Goal: Information Seeking & Learning: Learn about a topic

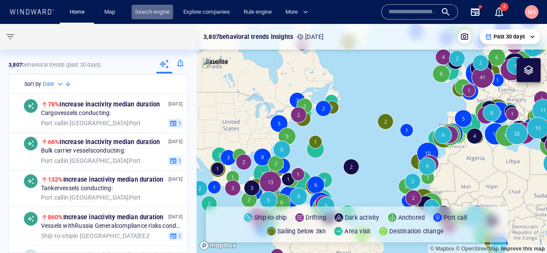
click at [152, 13] on link "Search engine" at bounding box center [152, 12] width 41 height 15
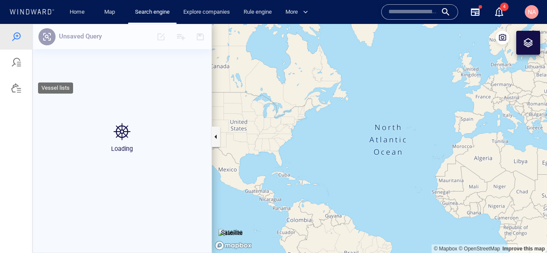
click at [13, 89] on div at bounding box center [16, 88] width 10 height 10
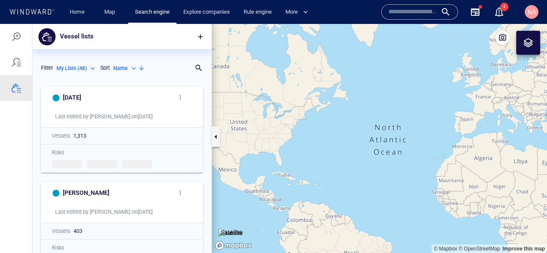
scroll to position [170, 179]
click at [69, 96] on h6 "[DATE]" at bounding box center [72, 97] width 18 height 11
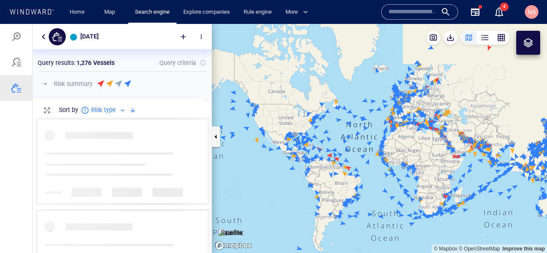
scroll to position [135, 179]
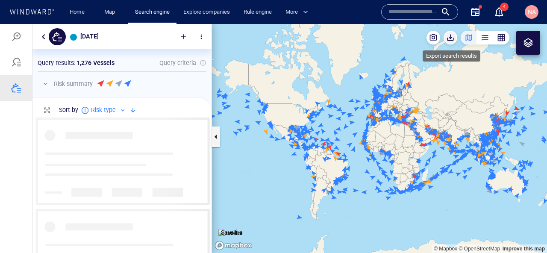
click at [450, 40] on span "button" at bounding box center [450, 37] width 9 height 9
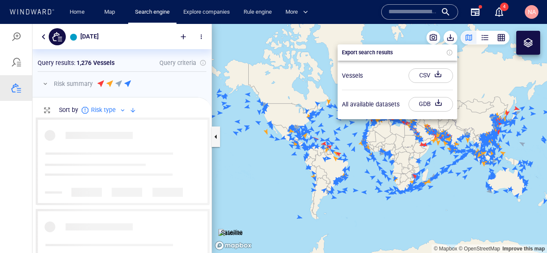
click at [5, 39] on div at bounding box center [273, 138] width 547 height 229
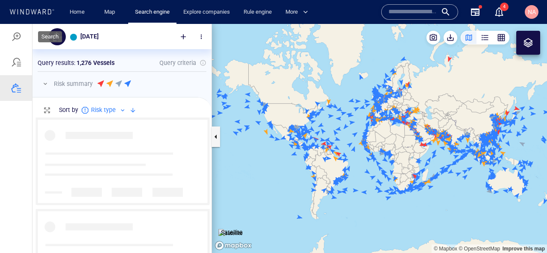
click at [18, 35] on div at bounding box center [16, 37] width 10 height 10
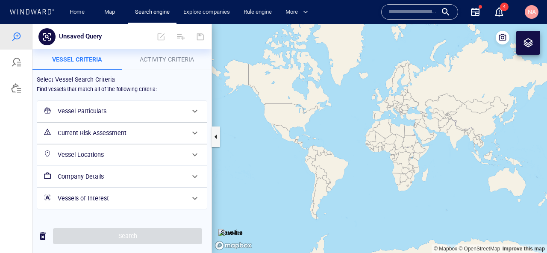
click at [129, 140] on div "Current Risk Assessment" at bounding box center [121, 133] width 134 height 18
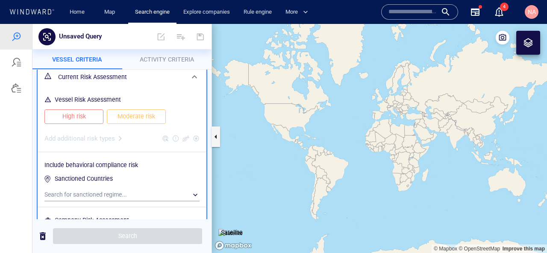
scroll to position [67, 0]
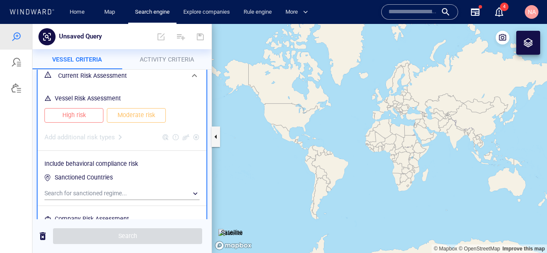
click at [84, 123] on div "High risk" at bounding box center [74, 115] width 62 height 18
click at [92, 120] on span "High risk" at bounding box center [73, 115] width 41 height 11
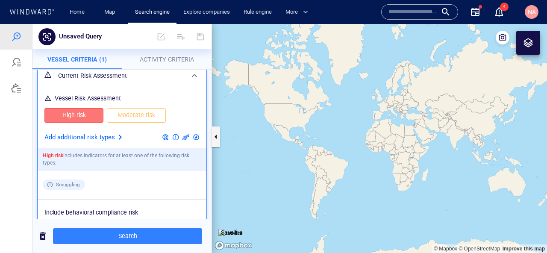
click at [133, 119] on span "Moderate risk" at bounding box center [136, 115] width 41 height 11
click at [116, 139] on div at bounding box center [120, 137] width 10 height 10
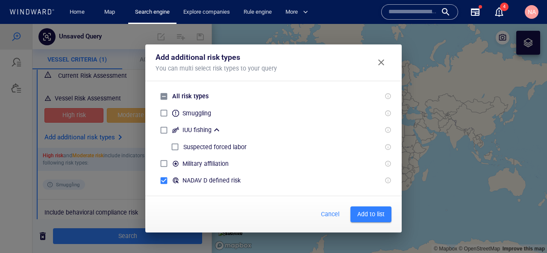
click at [366, 214] on span "Add to list" at bounding box center [370, 214] width 27 height 11
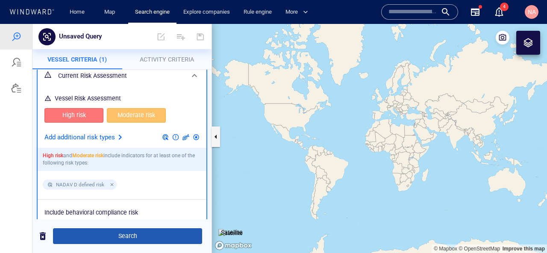
click at [138, 243] on button "Search" at bounding box center [127, 236] width 149 height 16
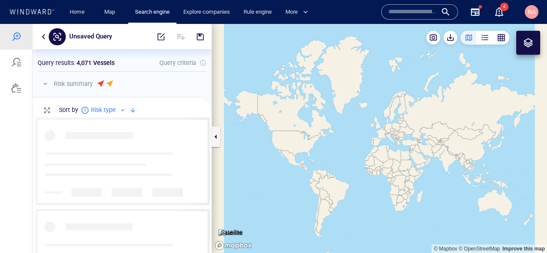
scroll to position [135, 179]
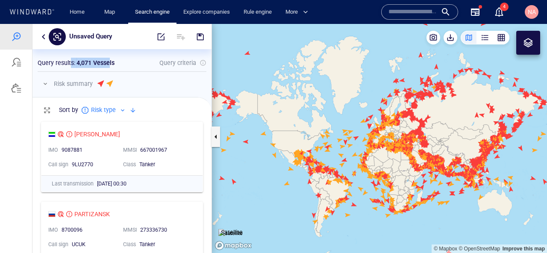
drag, startPoint x: 73, startPoint y: 64, endPoint x: 109, endPoint y: 64, distance: 35.9
click at [109, 64] on div "Query results : 4,071 Vessels" at bounding box center [76, 63] width 77 height 10
click at [109, 62] on p "4,071 Vessels" at bounding box center [95, 63] width 38 height 10
click at [451, 38] on span "button" at bounding box center [450, 37] width 9 height 9
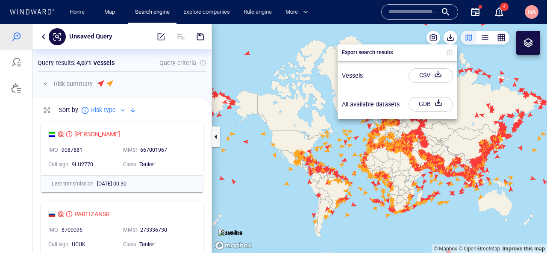
click at [450, 38] on div at bounding box center [273, 138] width 547 height 229
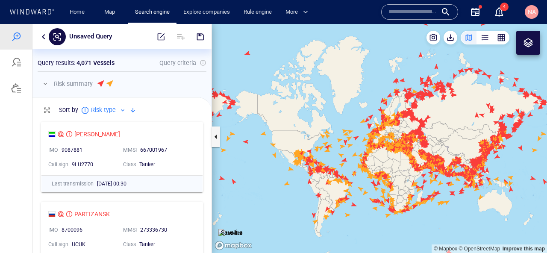
click at [41, 39] on button "button" at bounding box center [43, 37] width 10 height 10
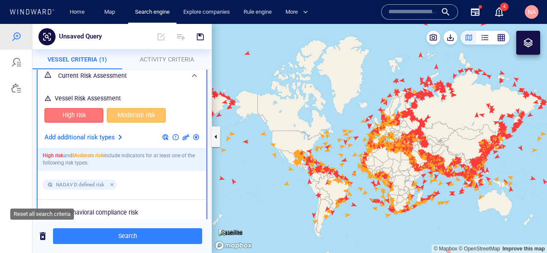
click at [44, 236] on span "button" at bounding box center [43, 236] width 10 height 11
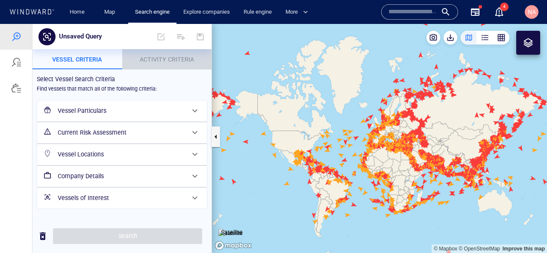
click at [182, 60] on span "Activity Criteria" at bounding box center [167, 59] width 54 height 7
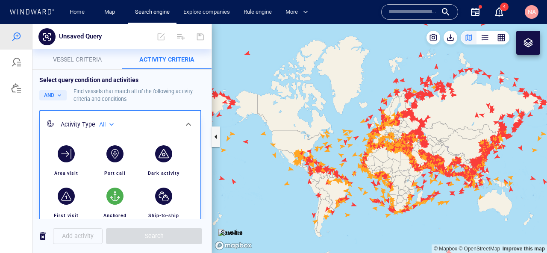
scroll to position [44, 0]
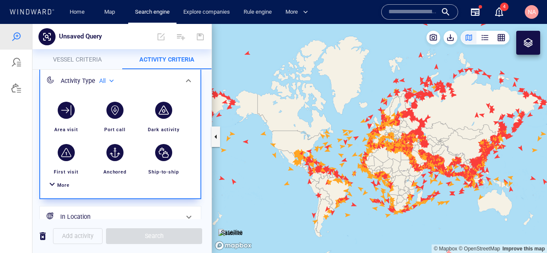
click at [57, 181] on div "More" at bounding box center [63, 185] width 12 height 8
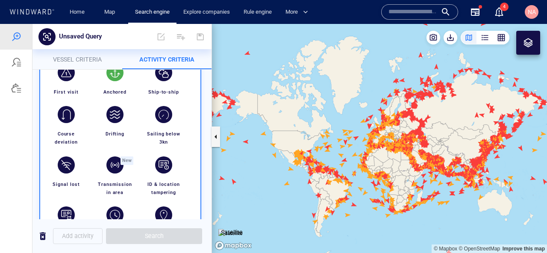
scroll to position [130, 0]
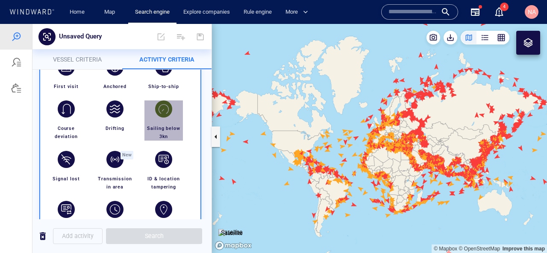
click at [167, 116] on div "button" at bounding box center [163, 108] width 17 height 17
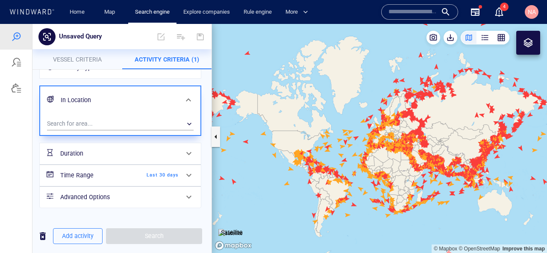
scroll to position [54, 0]
click at [144, 122] on div "​" at bounding box center [120, 123] width 146 height 13
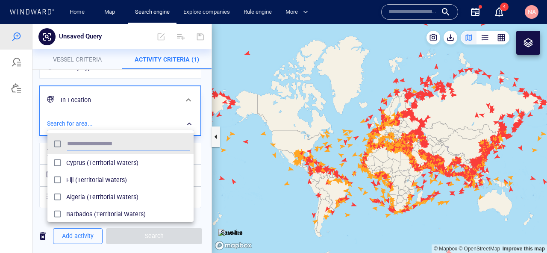
scroll to position [85, 146]
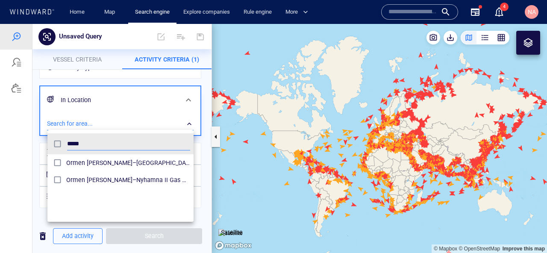
type input "*****"
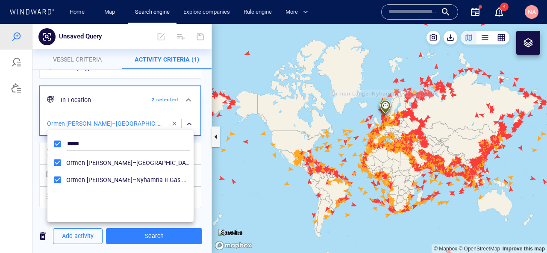
click at [35, 151] on div at bounding box center [273, 138] width 547 height 229
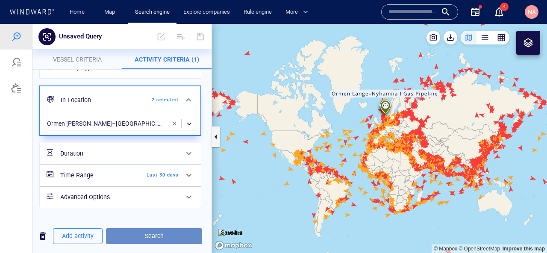
click at [164, 235] on span "Search" at bounding box center [154, 236] width 82 height 11
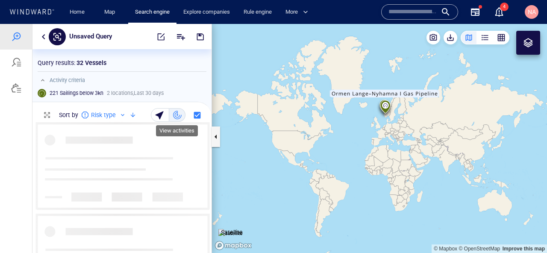
scroll to position [131, 179]
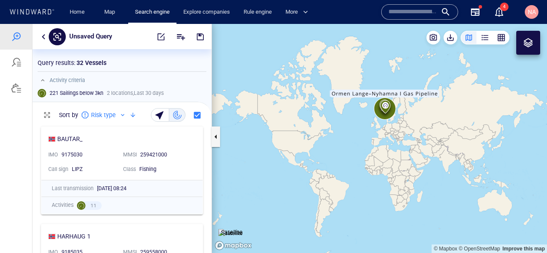
click at [48, 91] on div "221 Sailings below 3kn" at bounding box center [76, 93] width 57 height 11
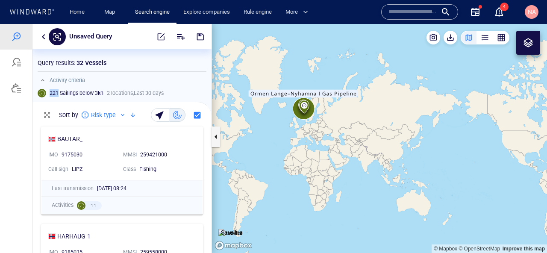
drag, startPoint x: 374, startPoint y: 121, endPoint x: 296, endPoint y: 121, distance: 77.3
click at [294, 121] on canvas "Map" at bounding box center [379, 138] width 335 height 229
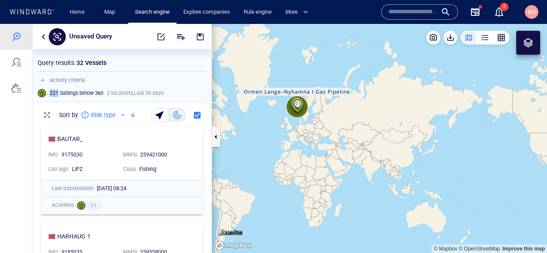
drag, startPoint x: 382, startPoint y: 100, endPoint x: 302, endPoint y: 195, distance: 123.9
click at [304, 194] on canvas "Map" at bounding box center [379, 138] width 335 height 229
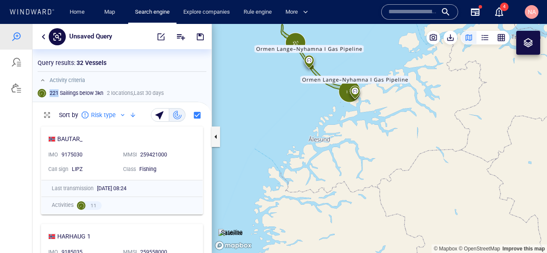
drag, startPoint x: 339, startPoint y: 120, endPoint x: 339, endPoint y: 150, distance: 29.9
click at [339, 150] on canvas "Map" at bounding box center [379, 138] width 335 height 229
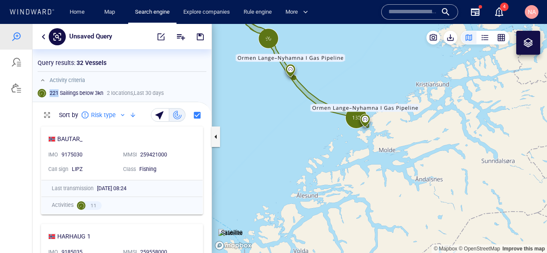
drag, startPoint x: 373, startPoint y: 76, endPoint x: 373, endPoint y: 106, distance: 29.5
click at [373, 106] on canvas "Map" at bounding box center [379, 138] width 335 height 229
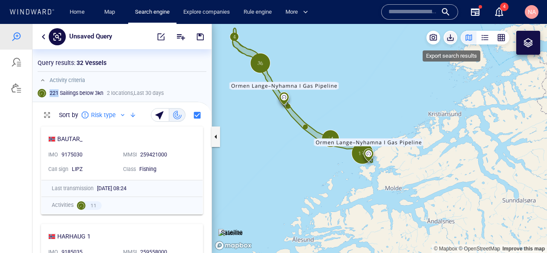
click at [452, 39] on span "button" at bounding box center [450, 37] width 9 height 9
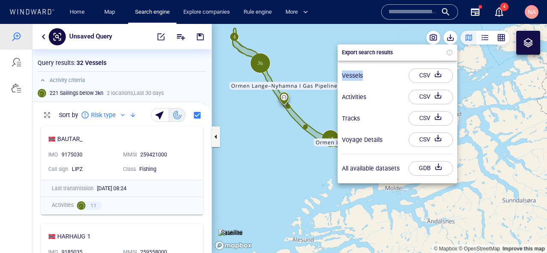
drag, startPoint x: 339, startPoint y: 78, endPoint x: 366, endPoint y: 76, distance: 26.5
click at [366, 76] on div "Vessels CSV" at bounding box center [397, 75] width 118 height 21
drag, startPoint x: 342, startPoint y: 94, endPoint x: 371, endPoint y: 97, distance: 29.6
click at [371, 97] on div "Activities CSV" at bounding box center [397, 96] width 118 height 21
click at [276, 170] on div at bounding box center [273, 138] width 547 height 229
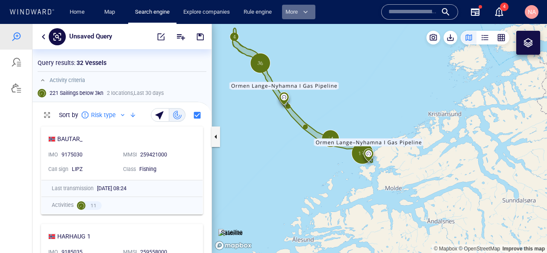
click at [310, 12] on span "button" at bounding box center [305, 12] width 9 height 9
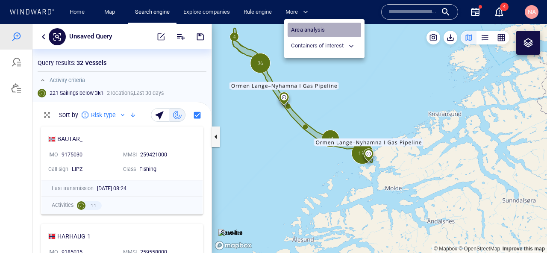
click at [300, 31] on link "Area analysis" at bounding box center [323, 30] width 73 height 15
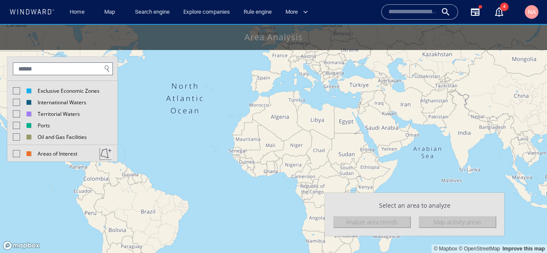
drag, startPoint x: 405, startPoint y: 141, endPoint x: 368, endPoint y: 207, distance: 75.2
click at [366, 24] on div "© Mapbox © OpenStreetMap Improve this map Exclusive Economic Zones Internationa…" at bounding box center [273, 24] width 547 height 0
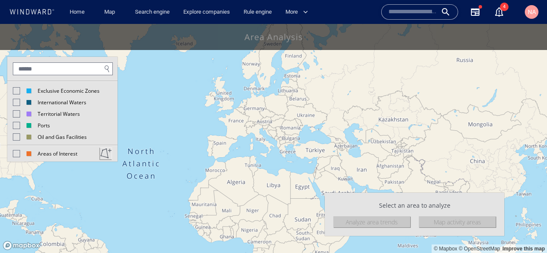
drag, startPoint x: 219, startPoint y: 170, endPoint x: 239, endPoint y: 170, distance: 19.2
click at [239, 170] on canvas "Map" at bounding box center [273, 138] width 547 height 229
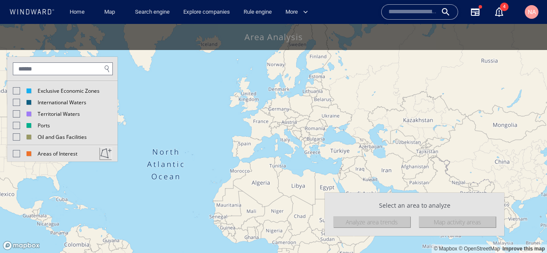
click at [16, 91] on div at bounding box center [16, 90] width 7 height 7
click at [16, 91] on div at bounding box center [15, 90] width 7 height 7
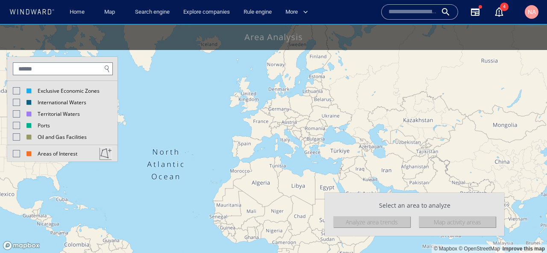
click at [16, 91] on div at bounding box center [16, 90] width 7 height 7
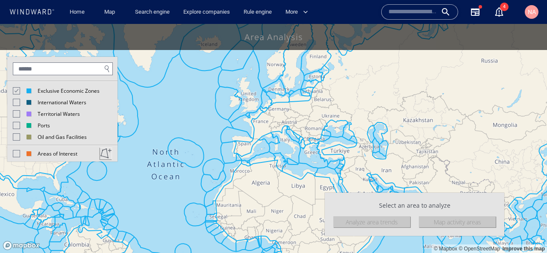
click at [16, 91] on div at bounding box center [15, 90] width 7 height 7
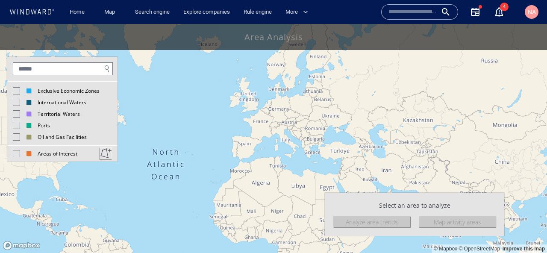
click at [14, 154] on div at bounding box center [16, 153] width 7 height 7
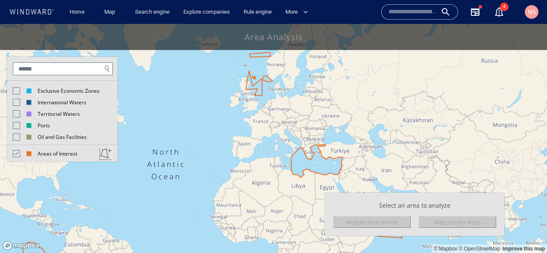
drag, startPoint x: 273, startPoint y: 94, endPoint x: 272, endPoint y: 126, distance: 32.5
click at [273, 126] on canvas "Map" at bounding box center [273, 138] width 547 height 229
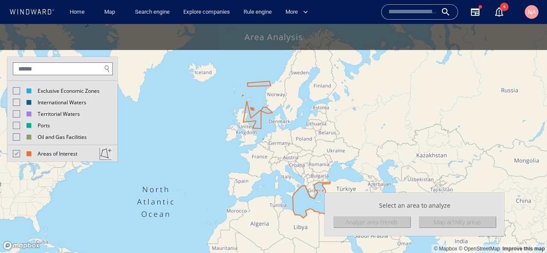
drag, startPoint x: 268, startPoint y: 111, endPoint x: 268, endPoint y: 227, distance: 116.1
click at [268, 226] on canvas "Map" at bounding box center [273, 138] width 547 height 229
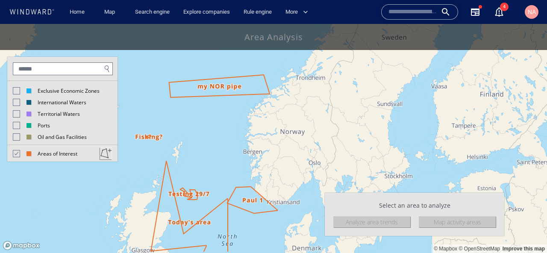
drag, startPoint x: 260, startPoint y: 177, endPoint x: 275, endPoint y: 142, distance: 38.1
click at [275, 142] on canvas "Map" at bounding box center [273, 138] width 547 height 229
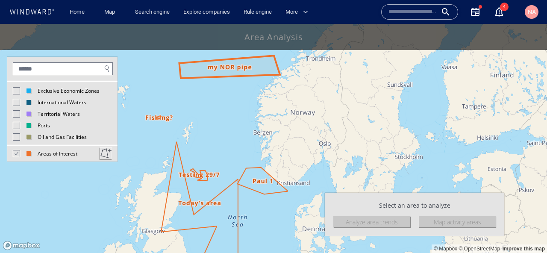
click at [246, 68] on canvas "Map" at bounding box center [273, 138] width 547 height 229
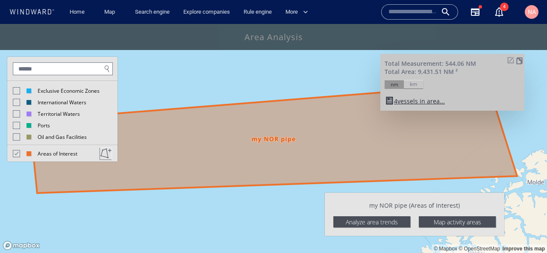
click at [384, 221] on div "Analyze area trends" at bounding box center [371, 221] width 77 height 11
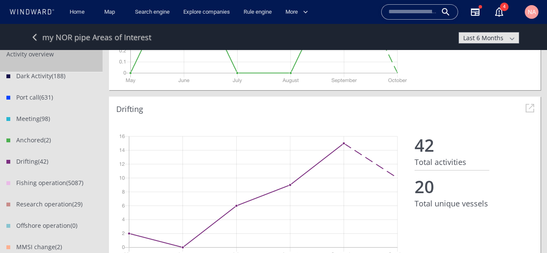
scroll to position [881, 0]
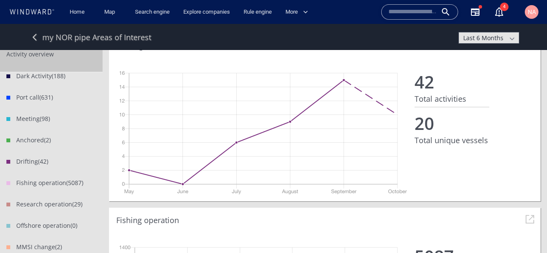
click at [33, 162] on li "Drifting (42)" at bounding box center [51, 167] width 102 height 21
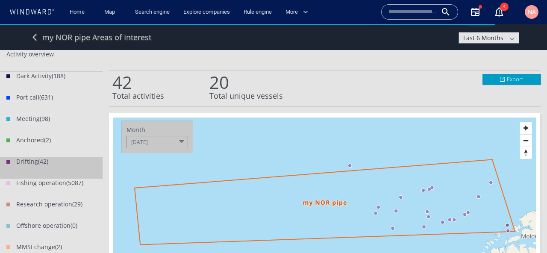
click at [176, 140] on div "[DATE]" at bounding box center [156, 142] width 61 height 12
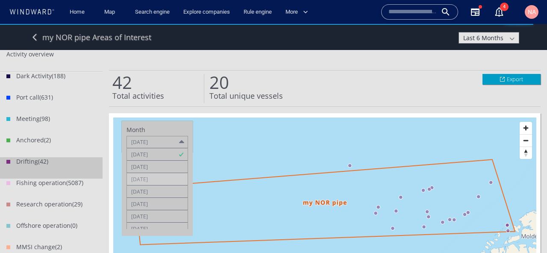
click at [148, 179] on div at bounding box center [157, 179] width 61 height 12
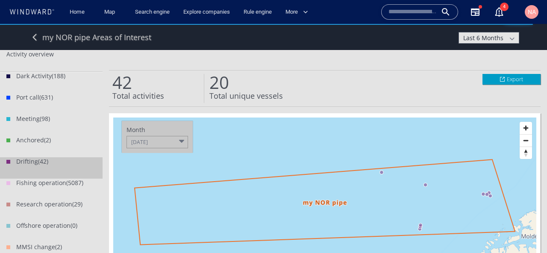
click at [155, 132] on div "Month" at bounding box center [156, 130] width 61 height 8
click at [155, 140] on div "[DATE]" at bounding box center [156, 142] width 61 height 12
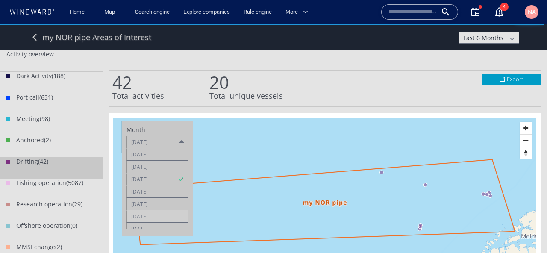
click at [155, 211] on div at bounding box center [157, 216] width 61 height 12
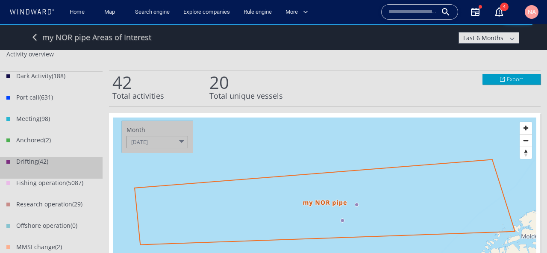
click at [283, 143] on canvas "Map" at bounding box center [324, 201] width 423 height 169
click at [158, 152] on div "Month [DATE]" at bounding box center [157, 137] width 71 height 32
click at [158, 148] on div "Month [DATE]" at bounding box center [157, 137] width 71 height 32
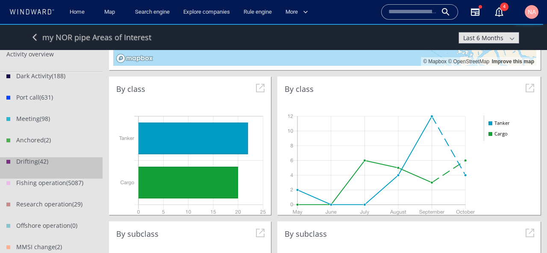
click at [500, 37] on span "Last 6 Months" at bounding box center [483, 38] width 40 height 8
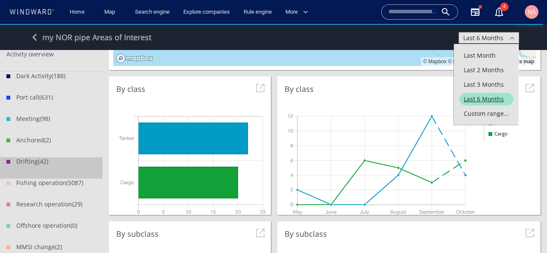
click at [486, 117] on span "Custom range..." at bounding box center [486, 113] width 54 height 13
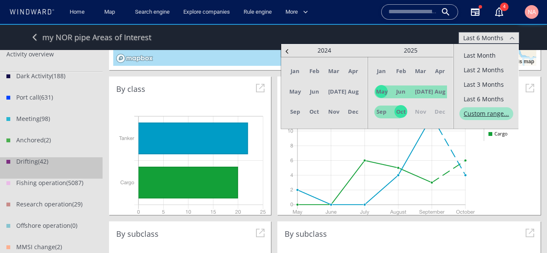
click at [287, 47] on span at bounding box center [286, 51] width 9 height 9
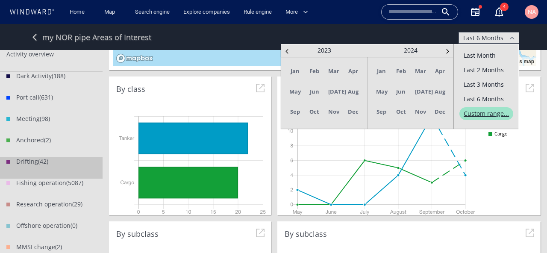
click at [287, 47] on span at bounding box center [286, 51] width 9 height 9
click at [293, 76] on span "Jan" at bounding box center [294, 70] width 13 height 13
click at [450, 50] on span at bounding box center [446, 51] width 9 height 9
click at [450, 50] on li "2025" at bounding box center [410, 50] width 86 height 13
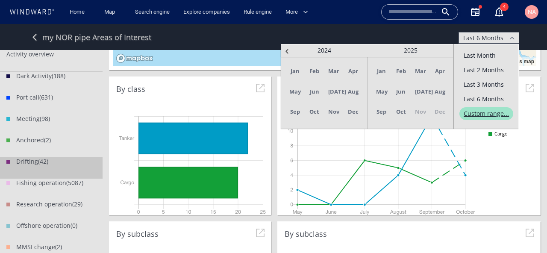
click at [401, 119] on ul "Jan Feb Mar Apr May Jun [DATE] Aug Sep Oct Nov Dec" at bounding box center [410, 93] width 86 height 72
click at [401, 115] on span "Oct" at bounding box center [400, 111] width 13 height 13
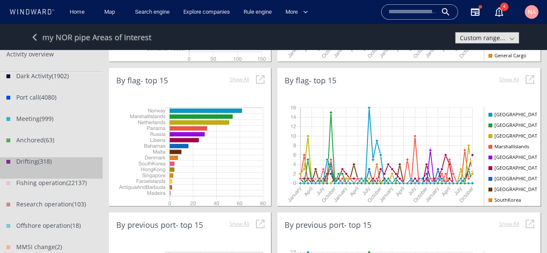
click at [504, 114] on li "[GEOGRAPHIC_DATA]" at bounding box center [512, 114] width 49 height 6
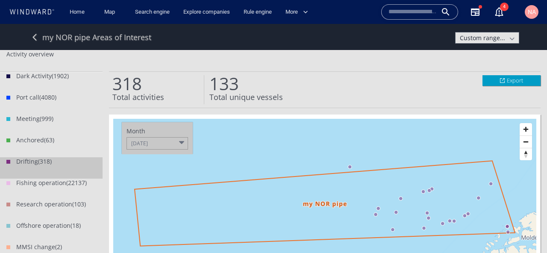
click at [37, 38] on span at bounding box center [35, 37] width 15 height 15
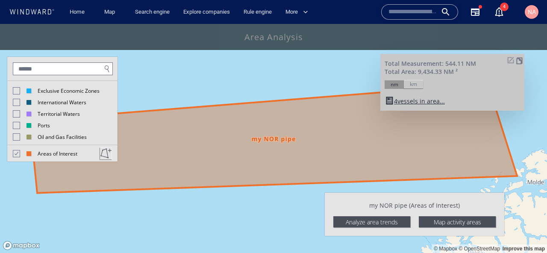
click at [456, 220] on div "Map activity areas" at bounding box center [456, 221] width 77 height 11
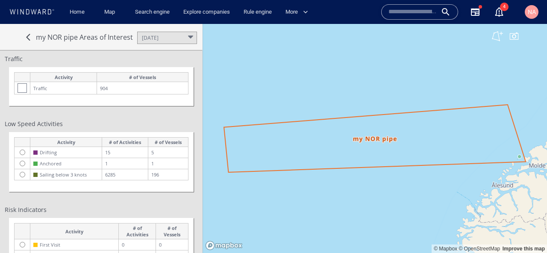
click at [156, 40] on div "[DATE]" at bounding box center [150, 37] width 17 height 7
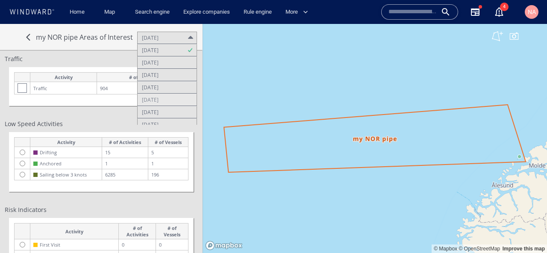
click at [158, 99] on div at bounding box center [166, 100] width 59 height 12
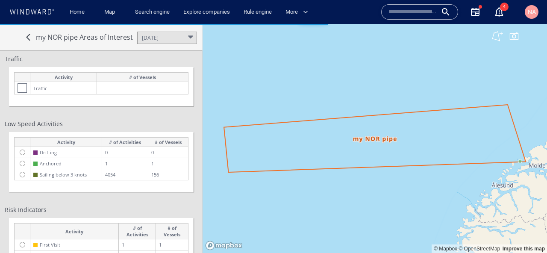
click at [161, 26] on div "my NOR pipe Areas of Interest [DATE]" at bounding box center [101, 37] width 202 height 26
click at [158, 35] on div "[DATE]" at bounding box center [150, 37] width 17 height 7
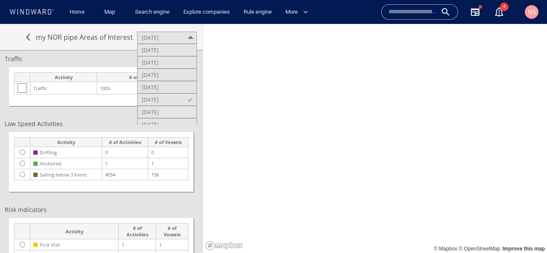
click at [162, 110] on div at bounding box center [166, 112] width 59 height 12
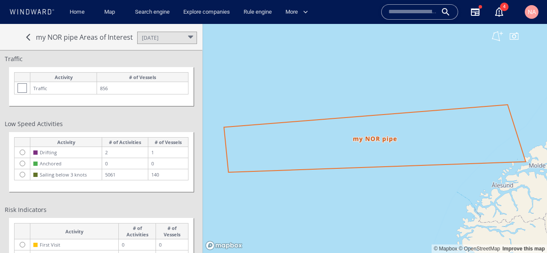
click at [21, 155] on td at bounding box center [23, 152] width 16 height 11
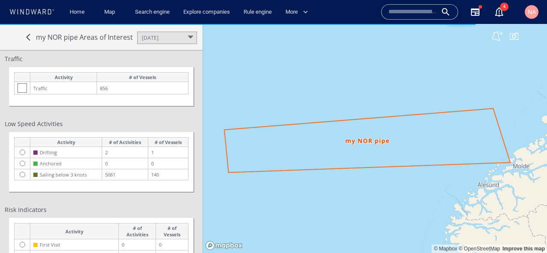
drag, startPoint x: 275, startPoint y: 157, endPoint x: 200, endPoint y: 233, distance: 106.9
click at [200, 24] on div "© Mapbox © OpenStreetMap Improve this map my NOR pipe Areas of Interest May 202…" at bounding box center [273, 24] width 547 height 0
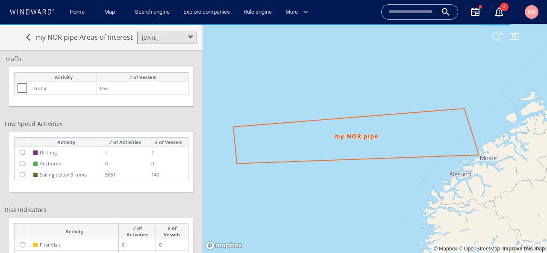
drag, startPoint x: 295, startPoint y: 214, endPoint x: 287, endPoint y: 149, distance: 65.4
click at [287, 149] on canvas "Map" at bounding box center [374, 138] width 344 height 229
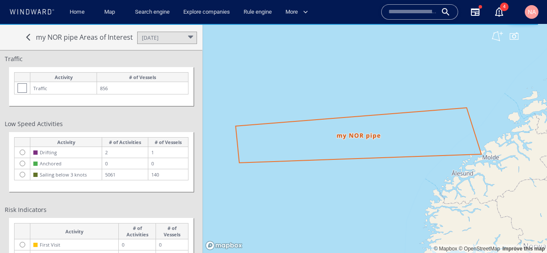
click at [182, 32] on div "[DATE]" at bounding box center [167, 38] width 60 height 12
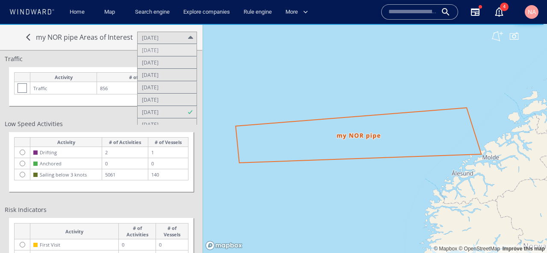
click at [169, 49] on div at bounding box center [166, 50] width 59 height 12
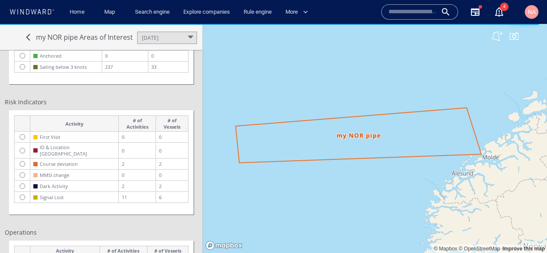
scroll to position [106, 0]
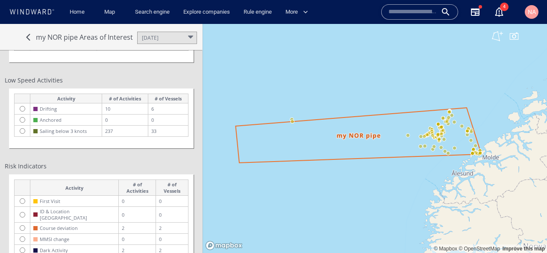
scroll to position [43, 0]
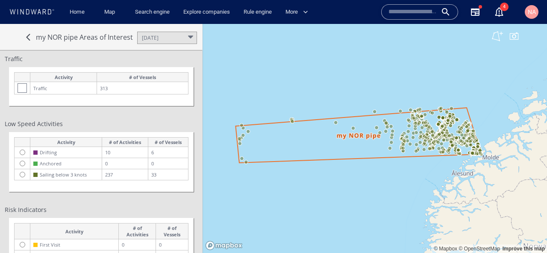
click at [23, 88] on div at bounding box center [22, 87] width 9 height 9
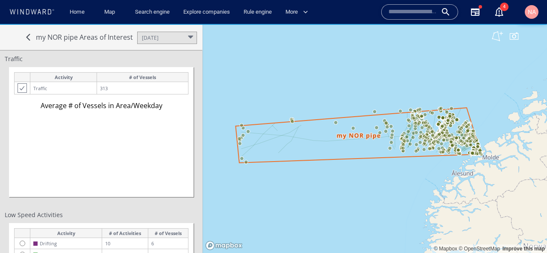
scroll to position [229, 202]
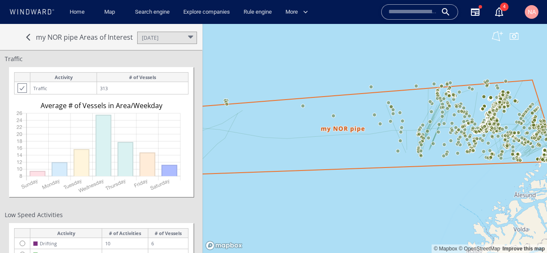
drag, startPoint x: 307, startPoint y: 146, endPoint x: 231, endPoint y: 145, distance: 76.0
click at [231, 145] on canvas "Map" at bounding box center [374, 138] width 344 height 229
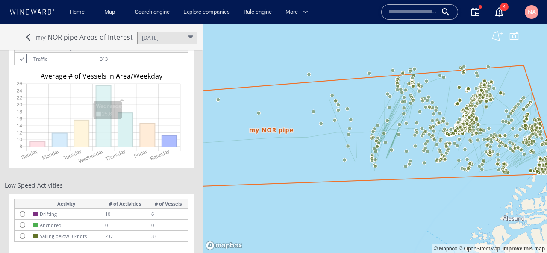
scroll to position [51, 0]
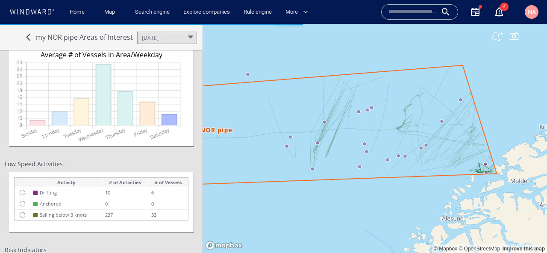
drag, startPoint x: 393, startPoint y: 189, endPoint x: 332, endPoint y: 189, distance: 61.1
click at [332, 189] on canvas "Map" at bounding box center [374, 138] width 344 height 229
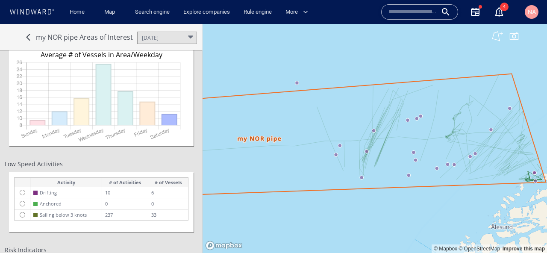
drag, startPoint x: 426, startPoint y: 167, endPoint x: 498, endPoint y: 180, distance: 72.9
click at [497, 179] on canvas "Map" at bounding box center [374, 138] width 344 height 229
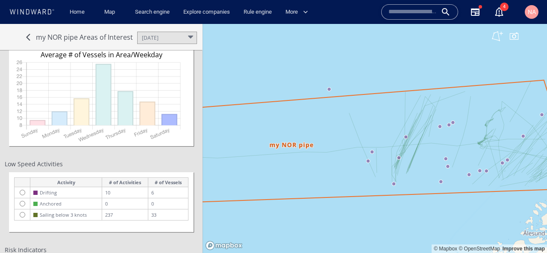
drag, startPoint x: 367, startPoint y: 170, endPoint x: 464, endPoint y: 163, distance: 97.2
click at [463, 163] on canvas "Map" at bounding box center [374, 138] width 344 height 229
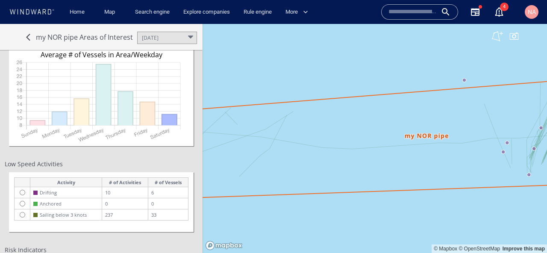
drag, startPoint x: 313, startPoint y: 174, endPoint x: 448, endPoint y: 174, distance: 135.4
click at [448, 174] on canvas "Map" at bounding box center [374, 138] width 344 height 229
drag, startPoint x: 448, startPoint y: 174, endPoint x: 206, endPoint y: 190, distance: 242.2
click at [207, 190] on canvas "Map" at bounding box center [374, 138] width 344 height 229
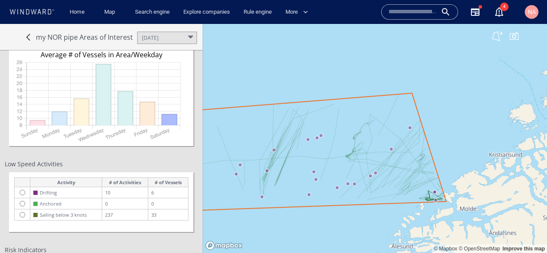
drag, startPoint x: 296, startPoint y: 190, endPoint x: 246, endPoint y: 184, distance: 50.8
click at [246, 184] on canvas "Map" at bounding box center [374, 138] width 344 height 229
click at [25, 37] on link at bounding box center [28, 37] width 15 height 15
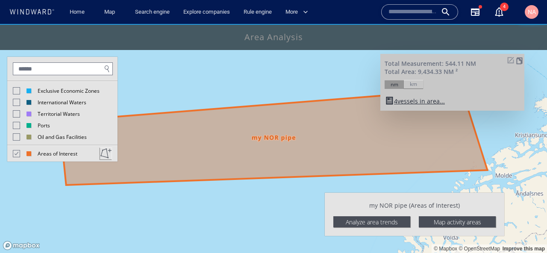
click at [379, 223] on div "Analyze area trends" at bounding box center [371, 221] width 77 height 11
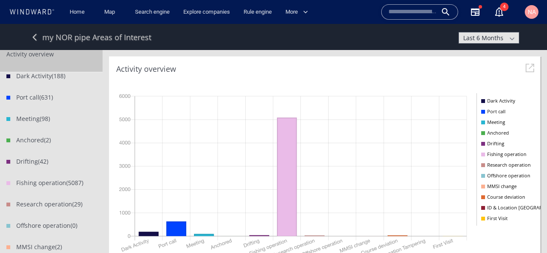
click at [490, 42] on div "Last 6 Months" at bounding box center [488, 37] width 51 height 11
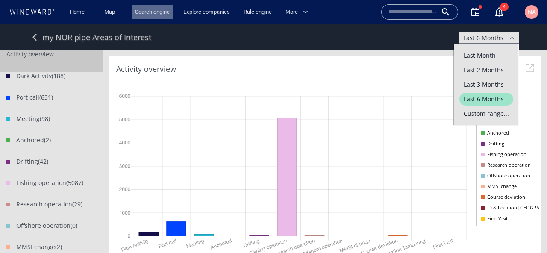
click at [160, 15] on link "Search engine" at bounding box center [152, 12] width 41 height 15
